Goal: Find specific page/section: Find specific page/section

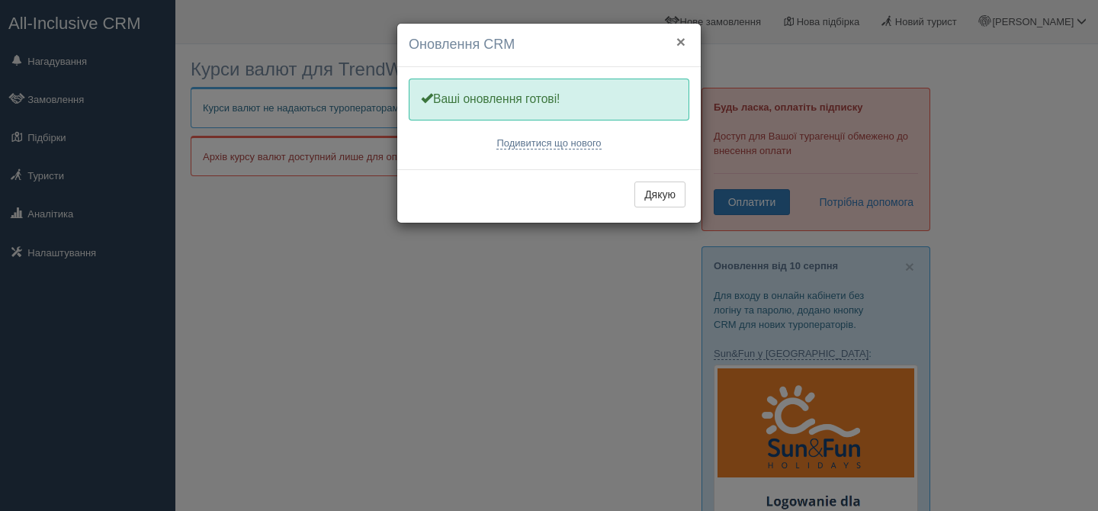
click at [682, 41] on button "×" at bounding box center [680, 42] width 9 height 16
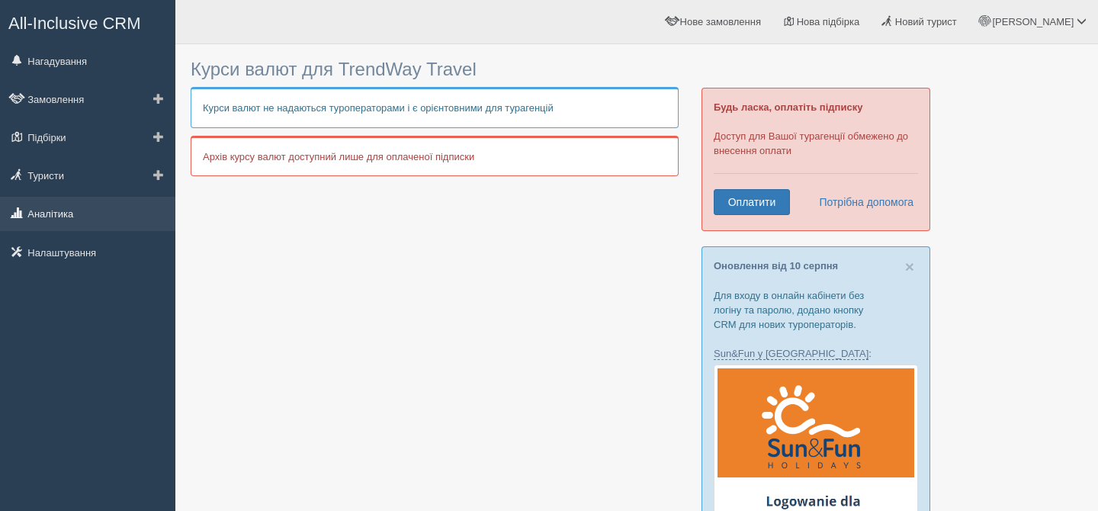
click at [61, 213] on link "Аналітика" at bounding box center [87, 214] width 175 height 34
